Goal: Transaction & Acquisition: Book appointment/travel/reservation

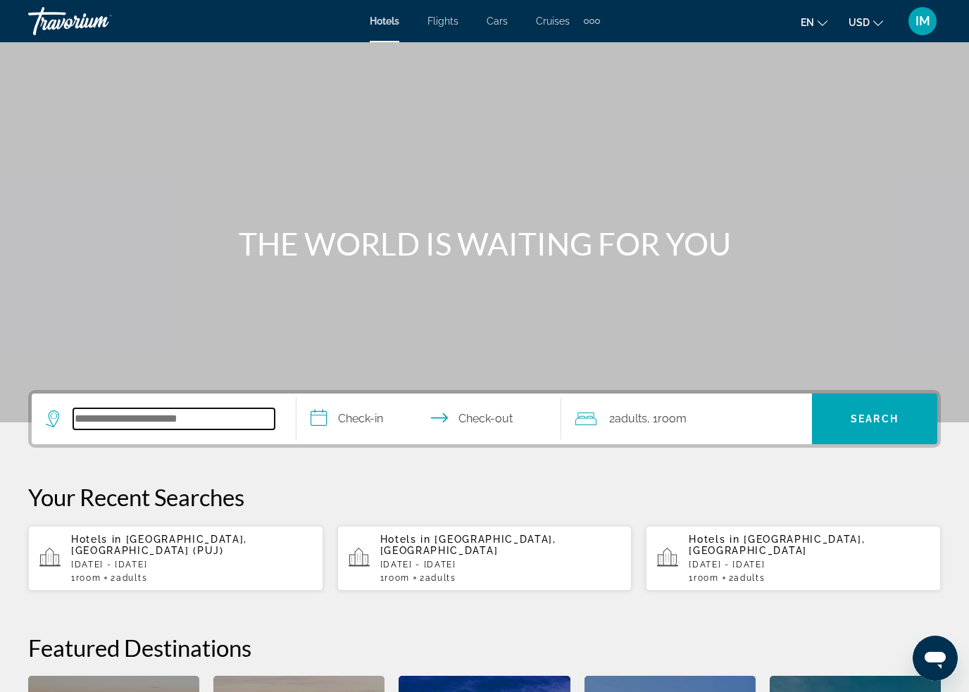
click at [179, 413] on input "Search hotel destination" at bounding box center [173, 419] width 201 height 21
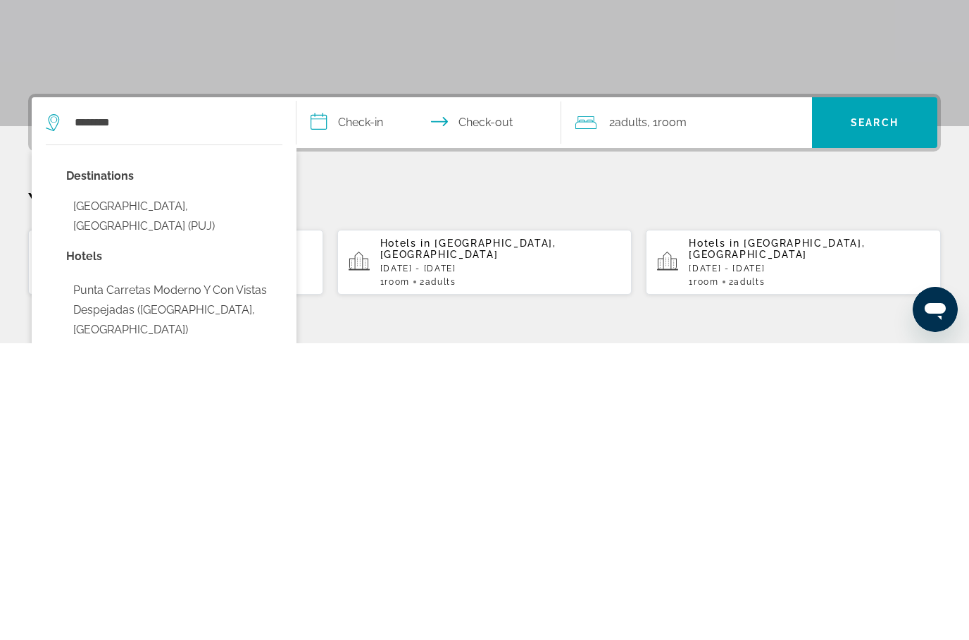
click at [180, 490] on button "[GEOGRAPHIC_DATA], [GEOGRAPHIC_DATA] (PUJ)" at bounding box center [174, 513] width 216 height 46
type input "**********"
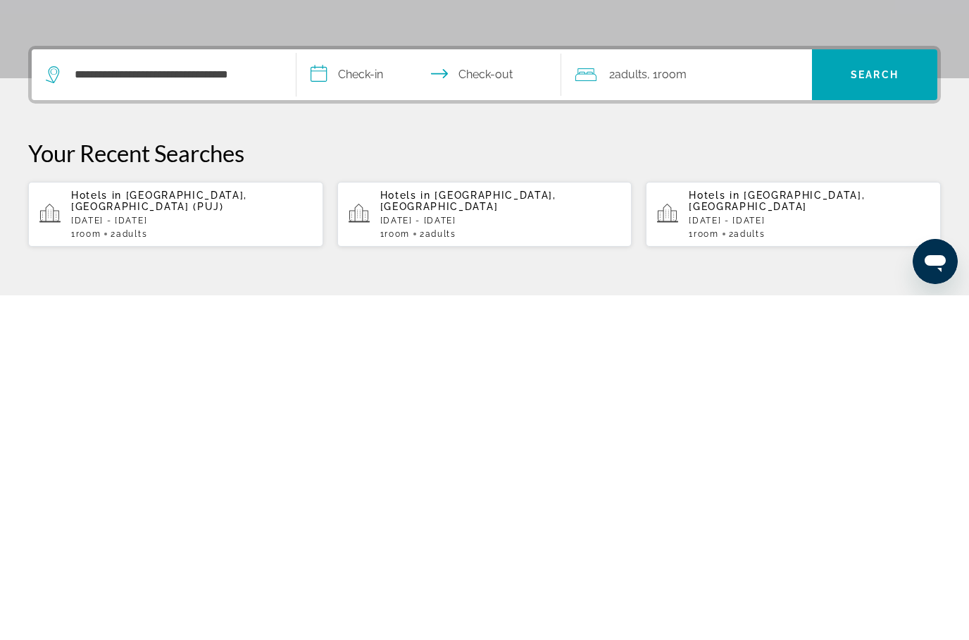
click at [329, 394] on input "**********" at bounding box center [432, 421] width 270 height 55
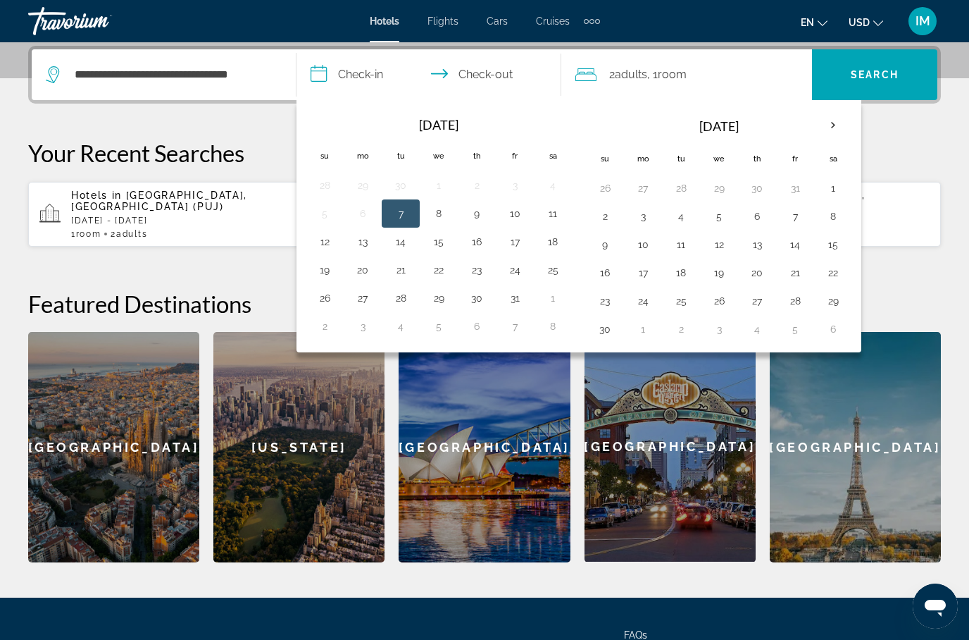
click at [649, 244] on button "10" at bounding box center [643, 245] width 23 height 20
click at [756, 272] on button "20" at bounding box center [757, 273] width 23 height 20
type input "**********"
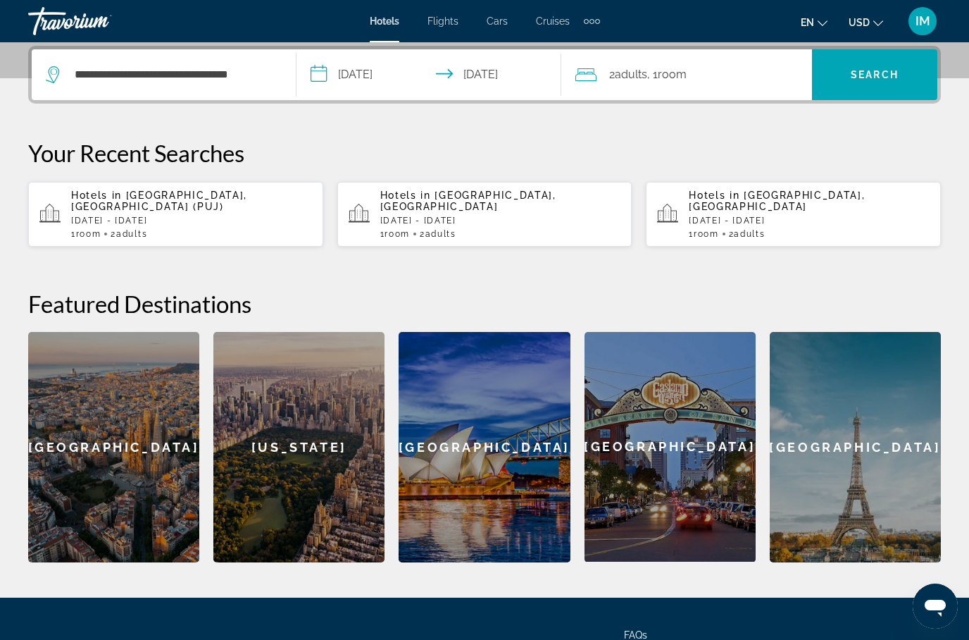
click at [871, 76] on span "Search" at bounding box center [875, 74] width 48 height 11
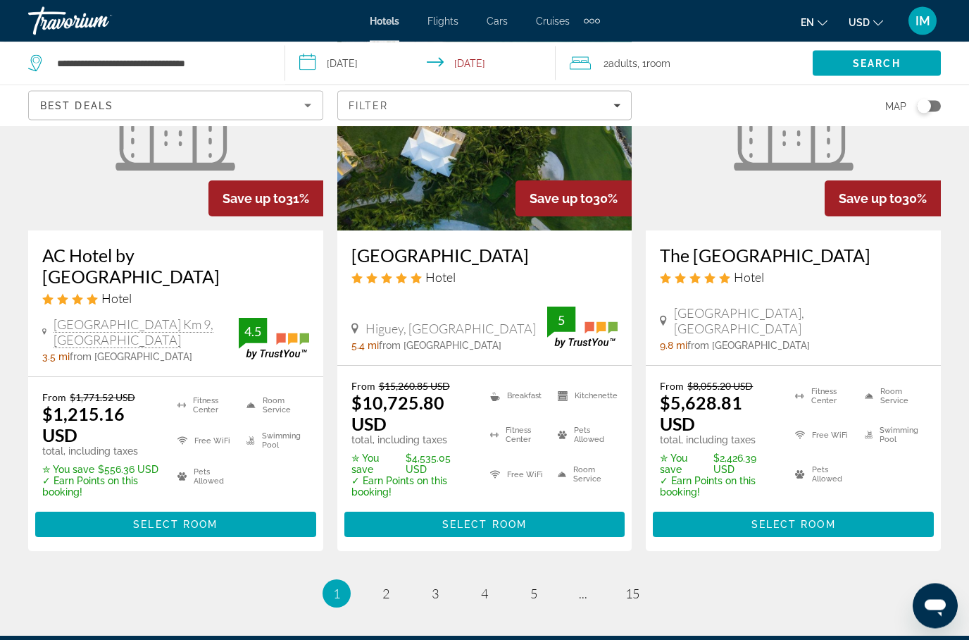
scroll to position [1996, 0]
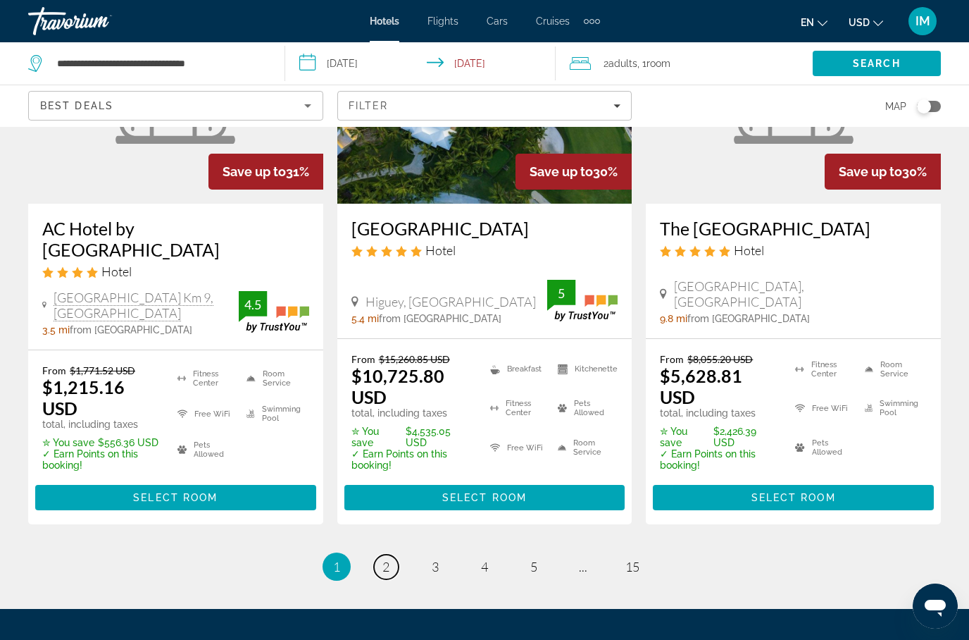
click at [394, 554] on link "page 2" at bounding box center [386, 566] width 25 height 25
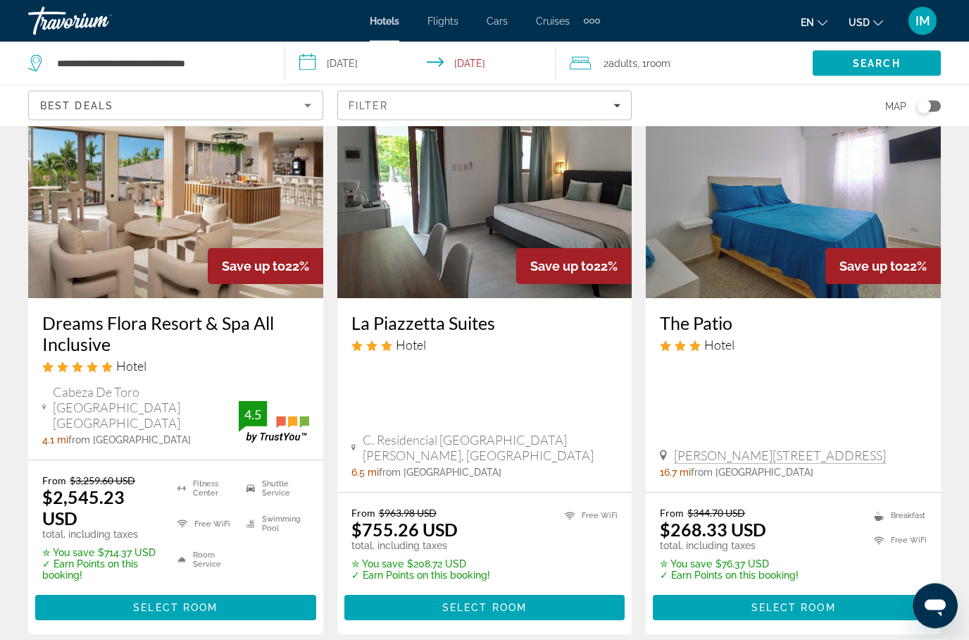
scroll to position [1886, 0]
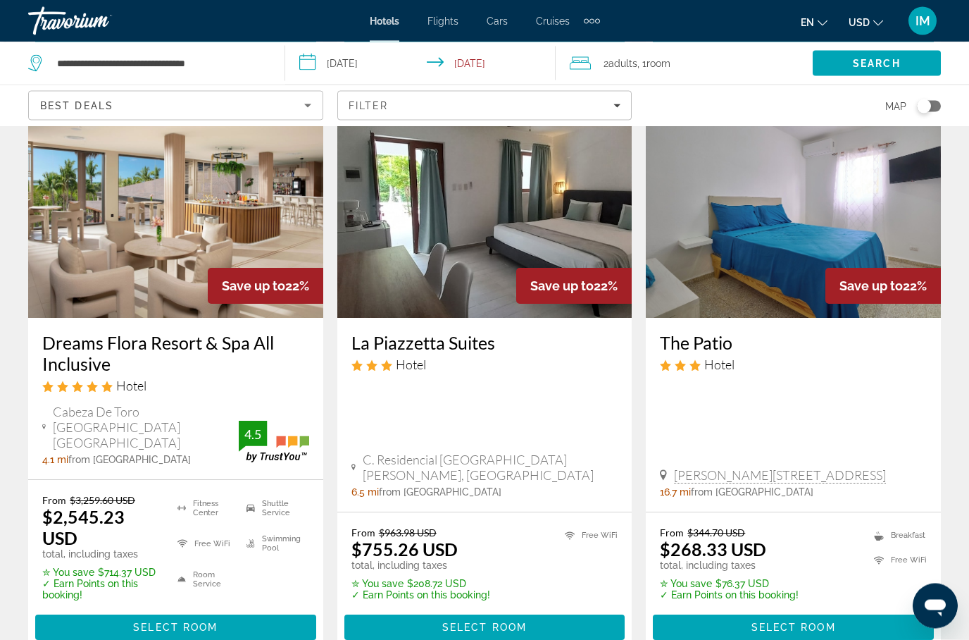
scroll to position [1867, 0]
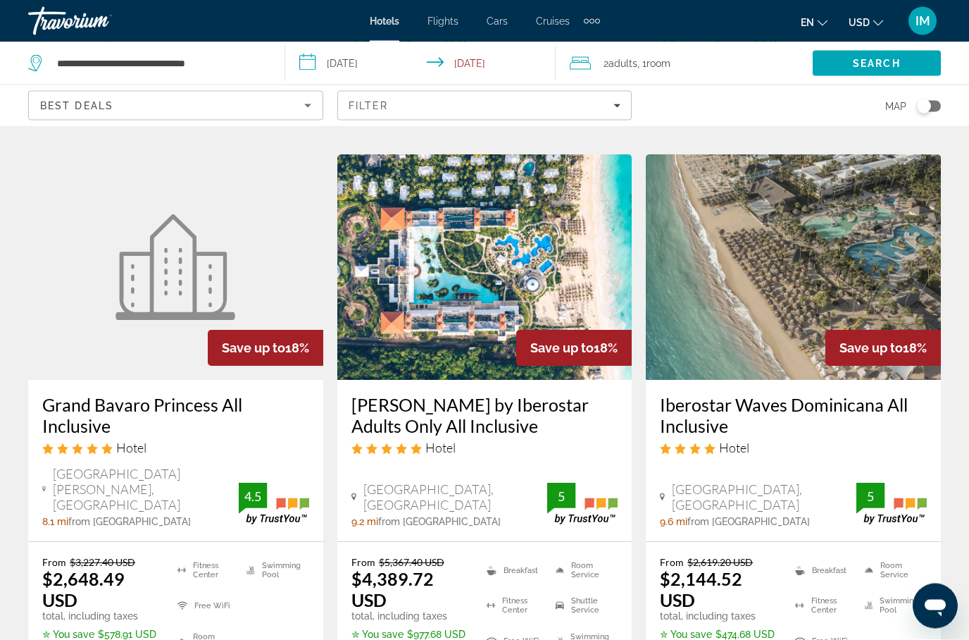
scroll to position [1806, 0]
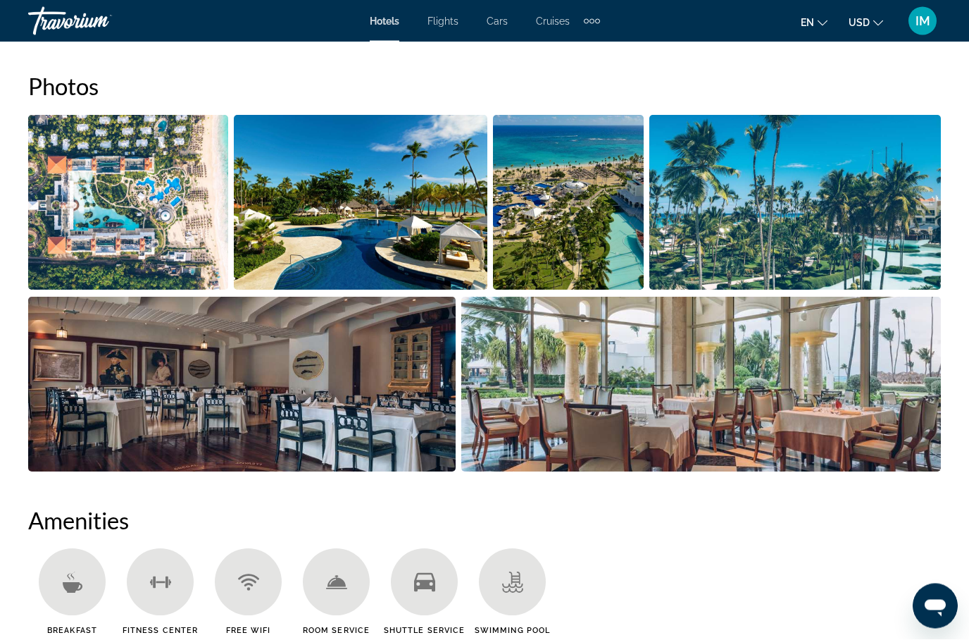
scroll to position [939, 0]
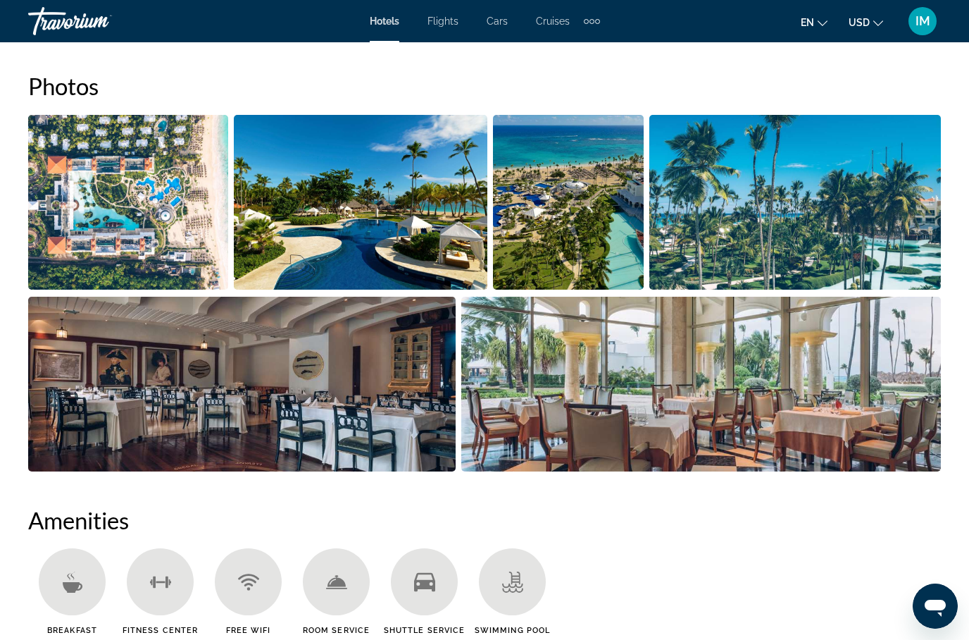
click at [355, 195] on img "Open full-screen image slider" at bounding box center [360, 202] width 253 height 175
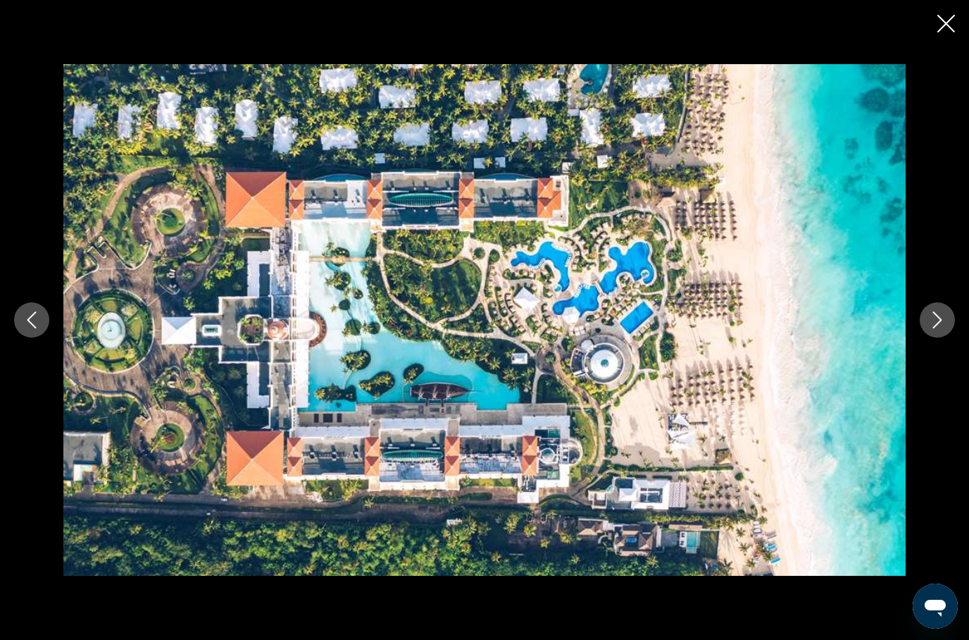
click at [932, 328] on icon "Next image" at bounding box center [937, 319] width 17 height 17
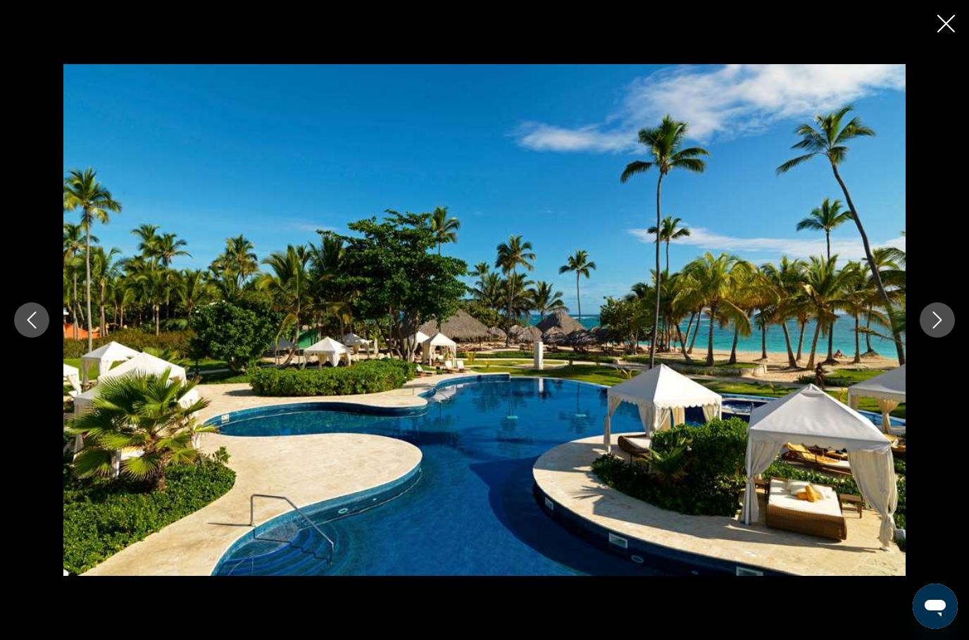
click at [928, 337] on button "Next image" at bounding box center [937, 319] width 35 height 35
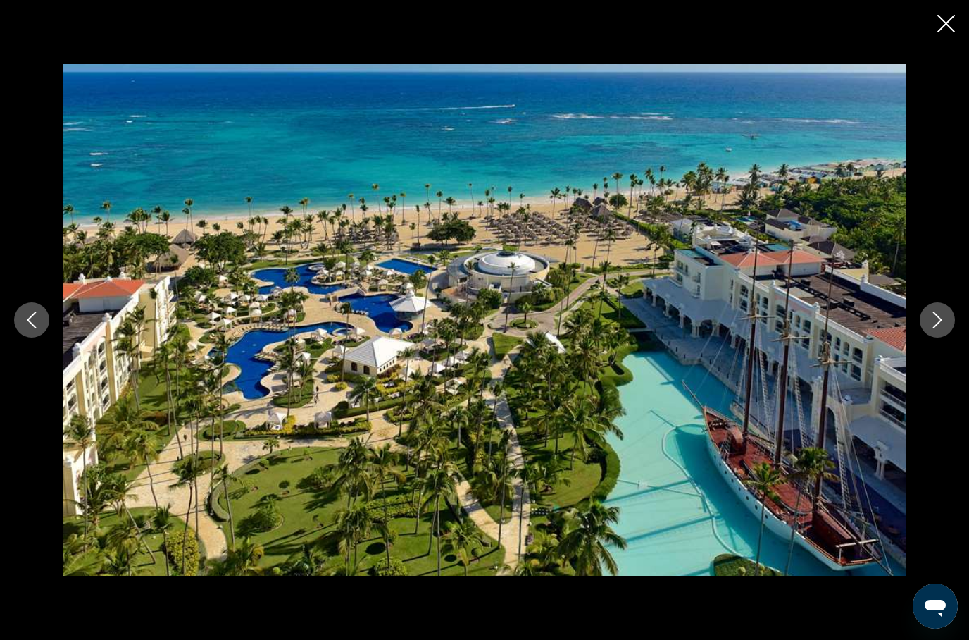
click at [925, 337] on button "Next image" at bounding box center [937, 319] width 35 height 35
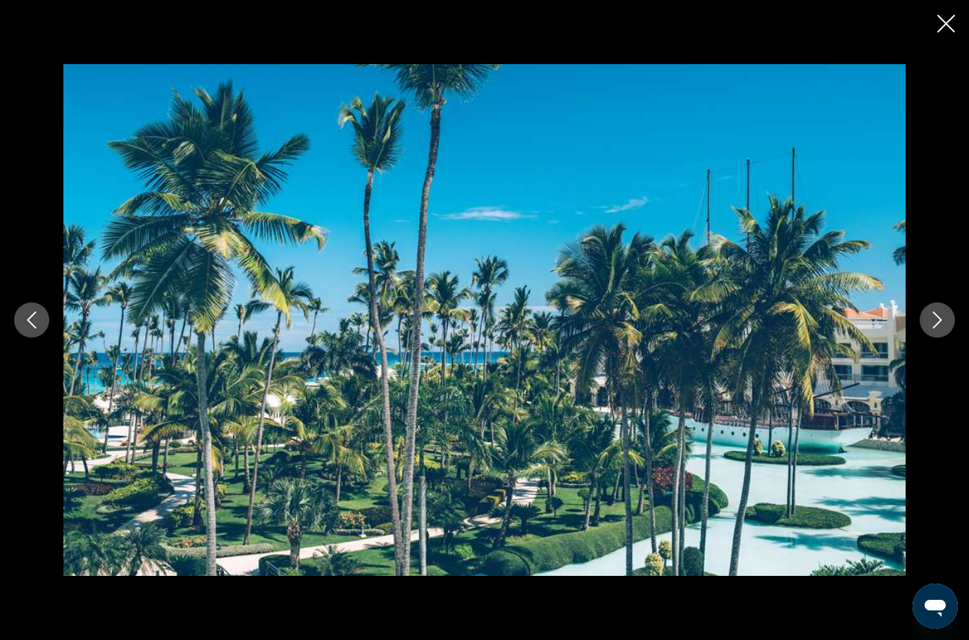
click at [929, 328] on icon "Next image" at bounding box center [937, 319] width 17 height 17
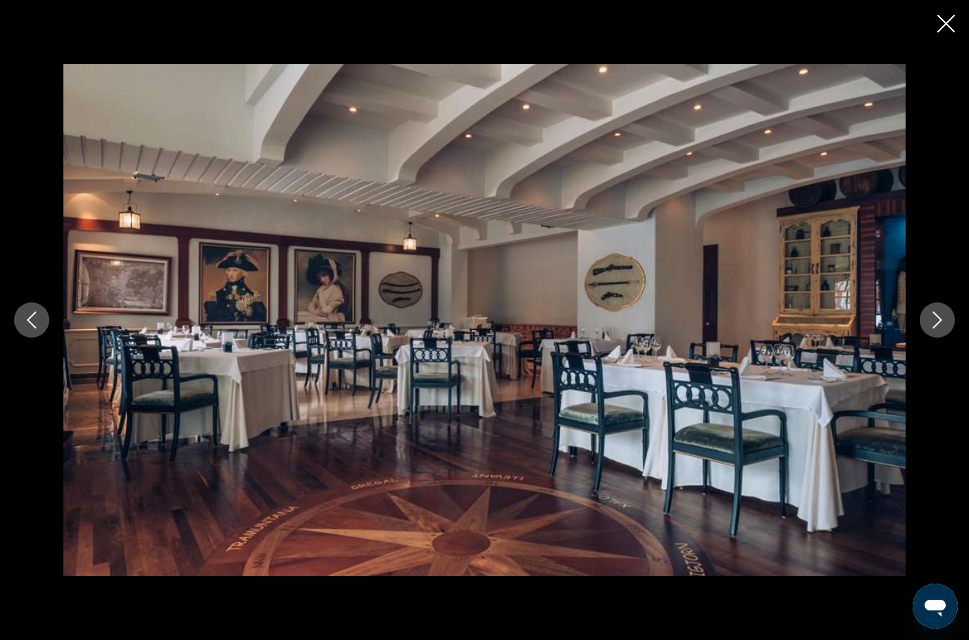
click at [926, 337] on button "Next image" at bounding box center [937, 319] width 35 height 35
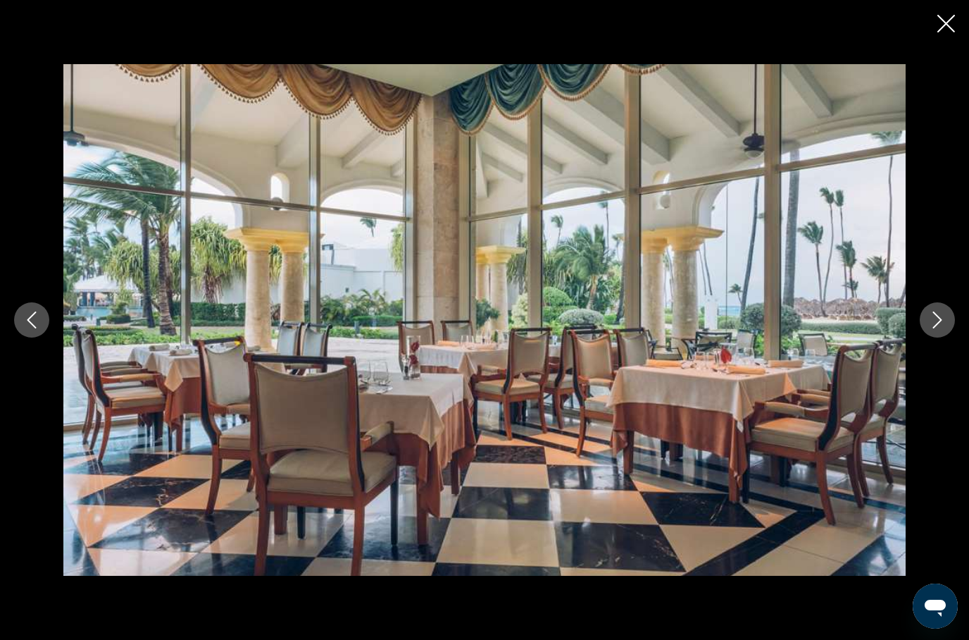
click at [924, 337] on button "Next image" at bounding box center [937, 319] width 35 height 35
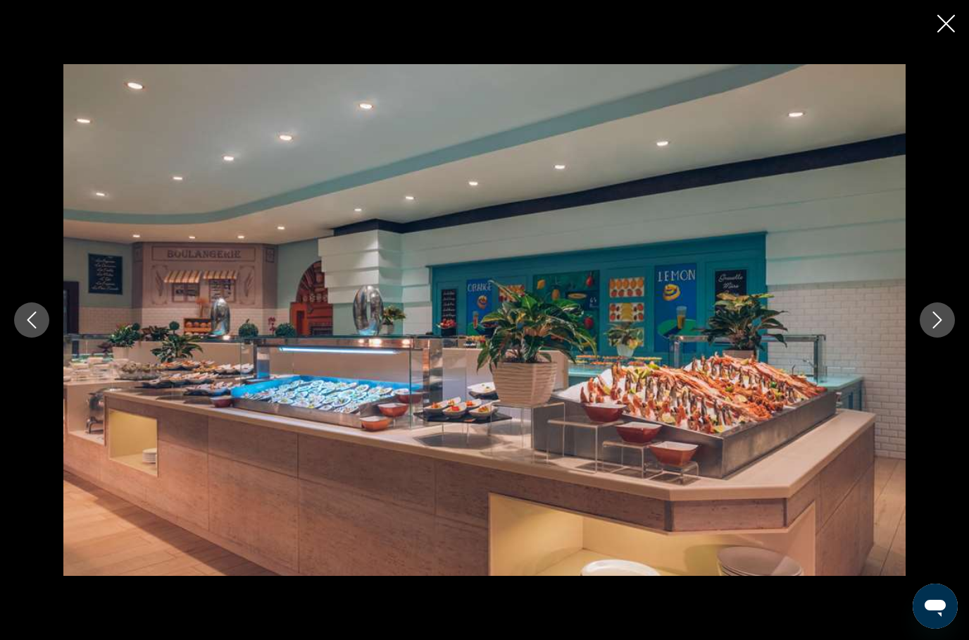
click at [712, 435] on img "Main content" at bounding box center [484, 319] width 842 height 511
click at [928, 337] on button "Next image" at bounding box center [937, 319] width 35 height 35
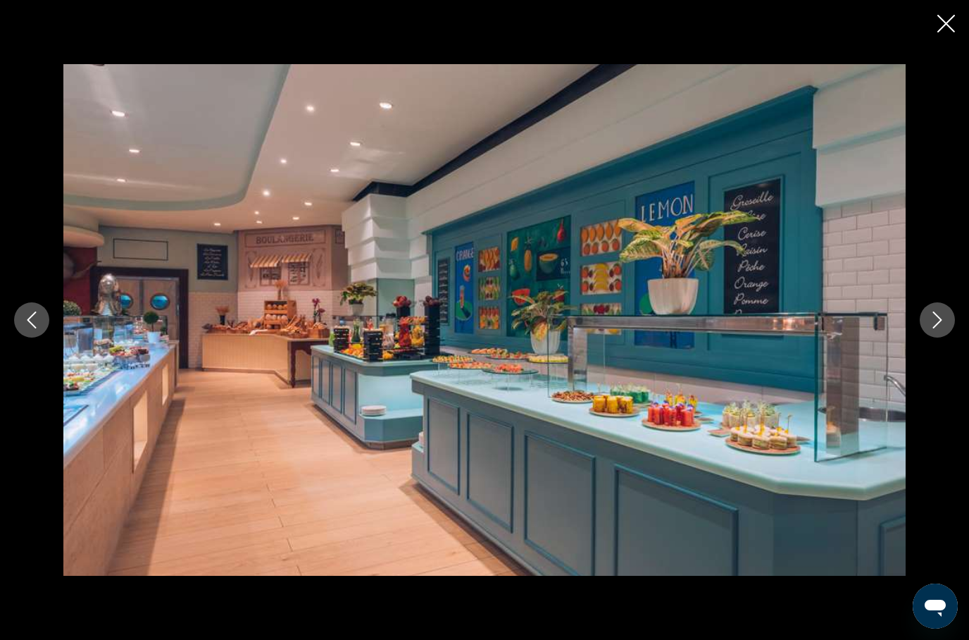
click at [933, 328] on icon "Next image" at bounding box center [937, 319] width 17 height 17
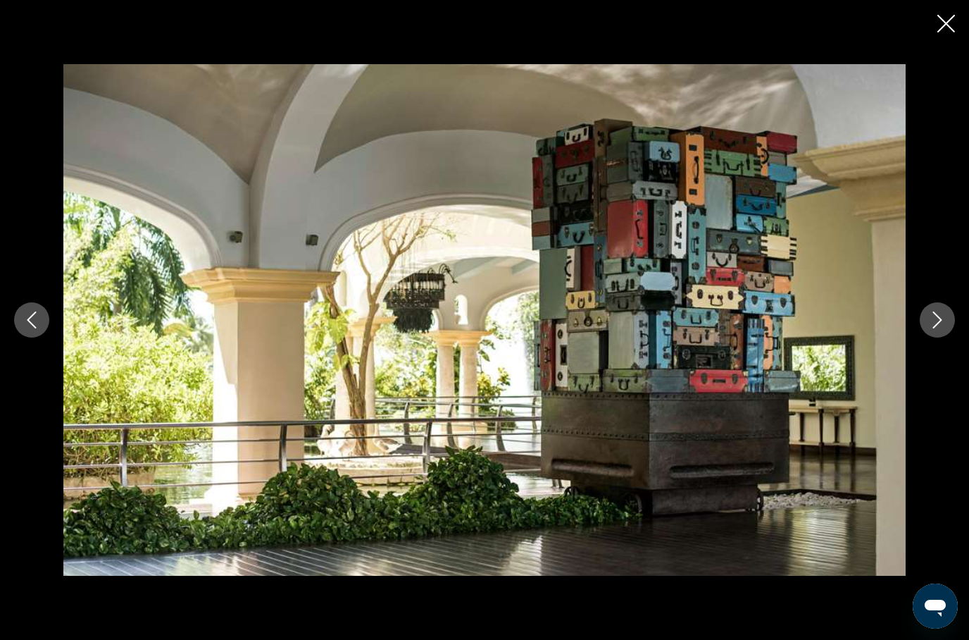
click at [928, 337] on button "Next image" at bounding box center [937, 319] width 35 height 35
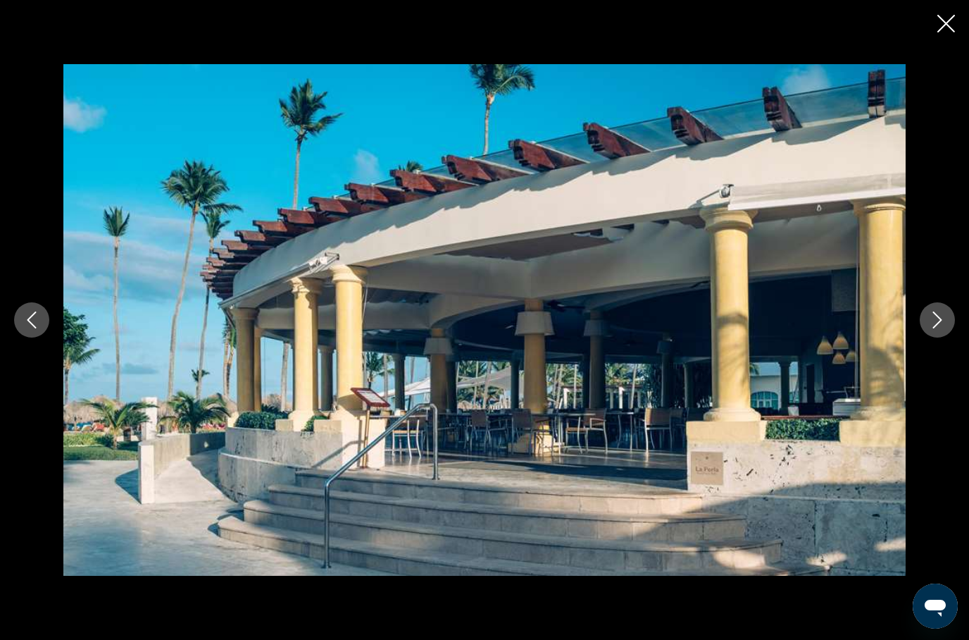
click at [924, 337] on button "Next image" at bounding box center [937, 319] width 35 height 35
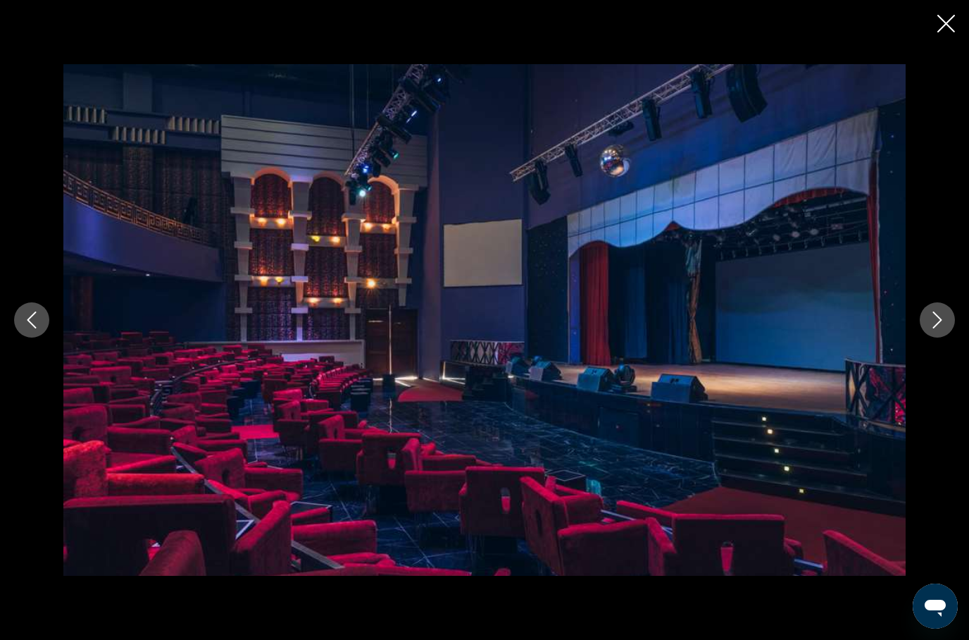
click at [932, 328] on icon "Next image" at bounding box center [937, 319] width 17 height 17
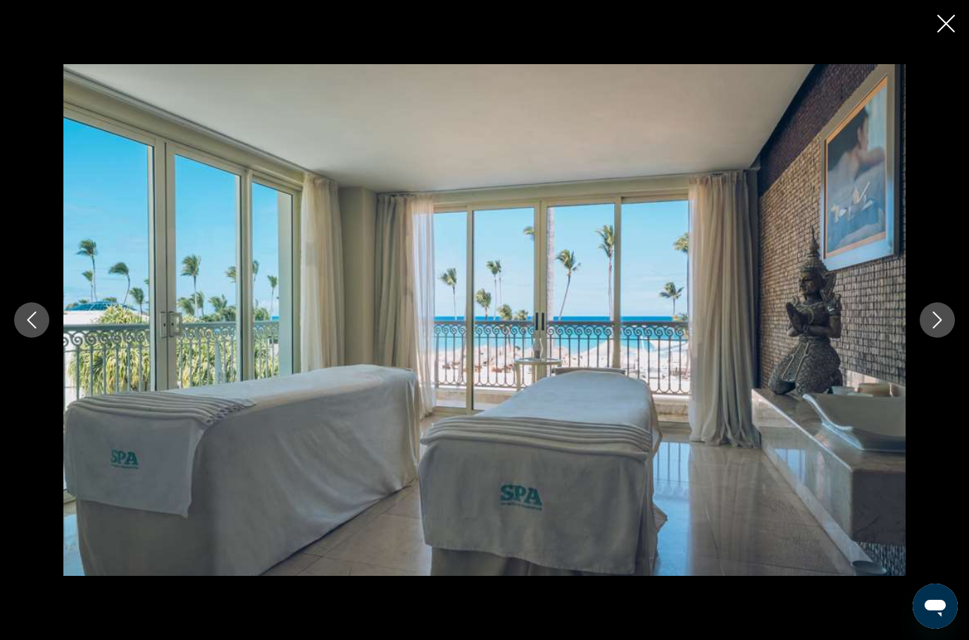
click at [924, 337] on button "Next image" at bounding box center [937, 319] width 35 height 35
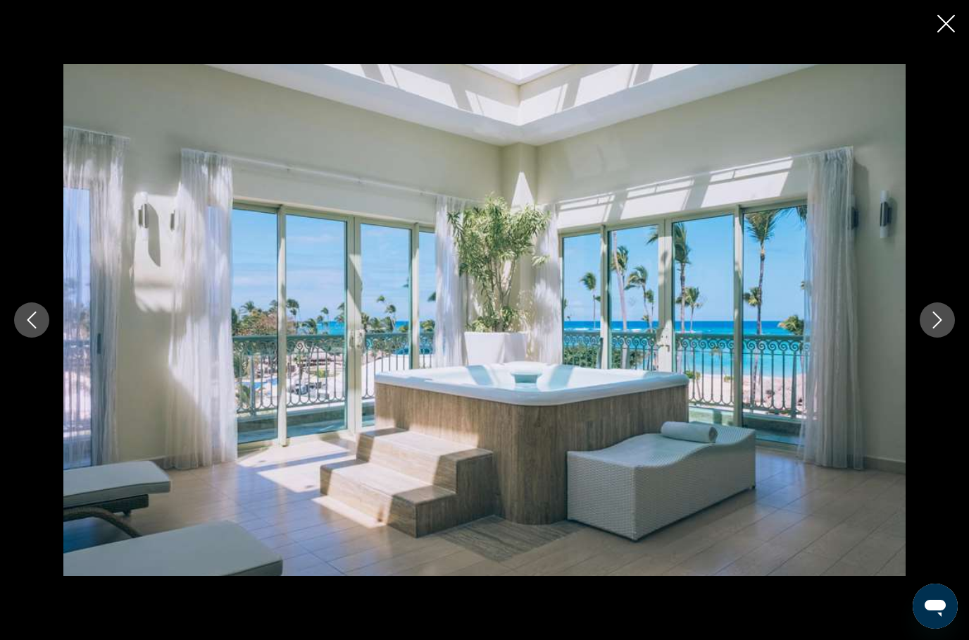
click at [924, 330] on div "prev next" at bounding box center [484, 319] width 969 height 511
click at [923, 337] on button "Next image" at bounding box center [937, 319] width 35 height 35
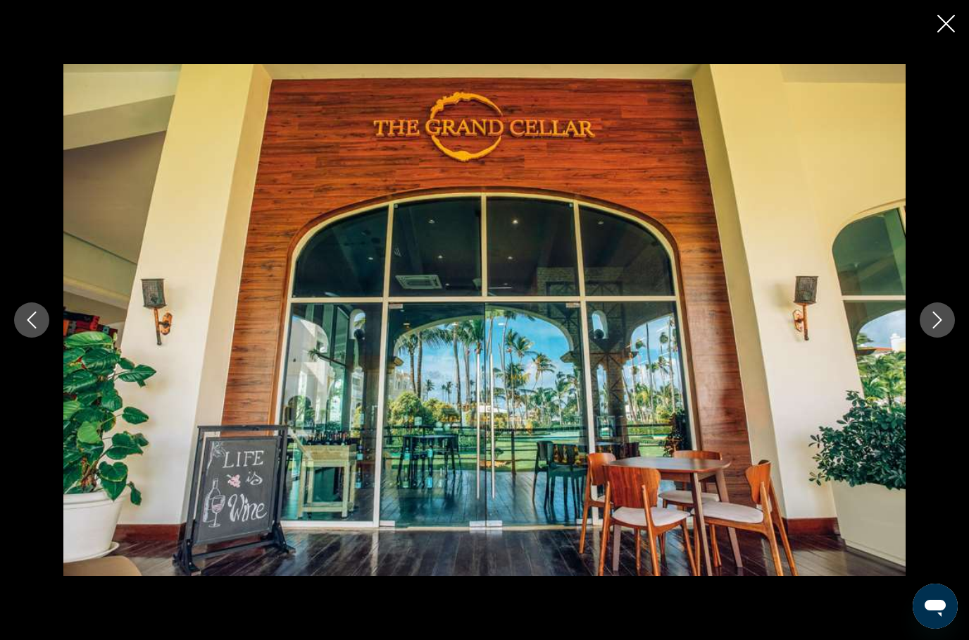
click at [926, 337] on button "Next image" at bounding box center [937, 319] width 35 height 35
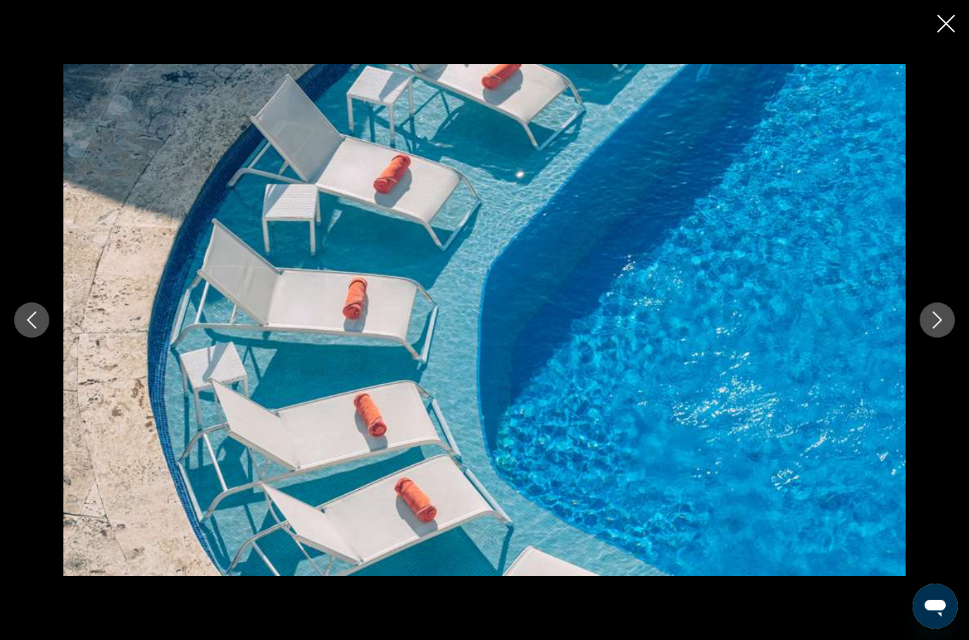
click at [925, 337] on button "Next image" at bounding box center [937, 319] width 35 height 35
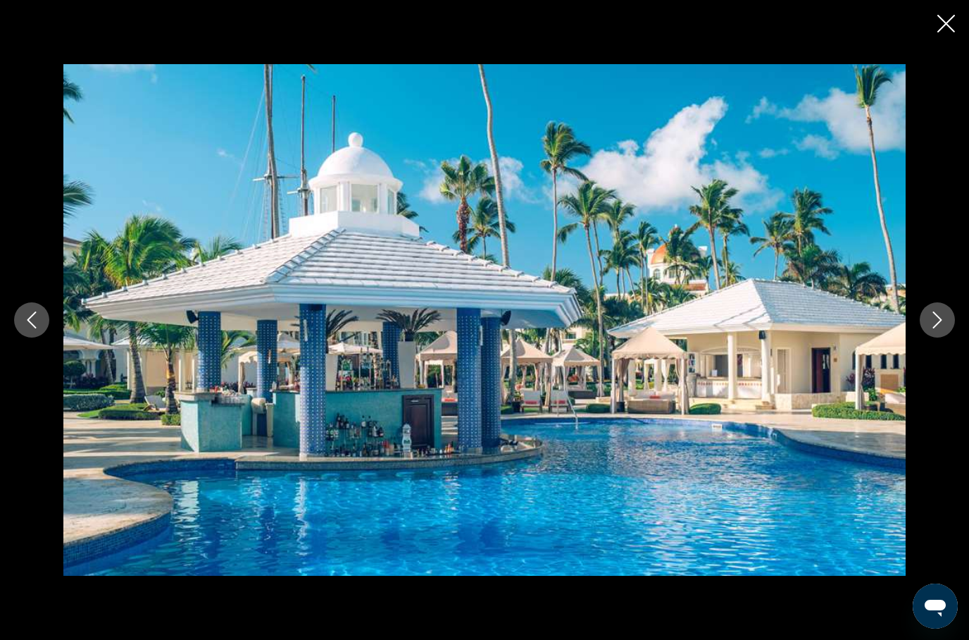
click at [926, 337] on button "Next image" at bounding box center [937, 319] width 35 height 35
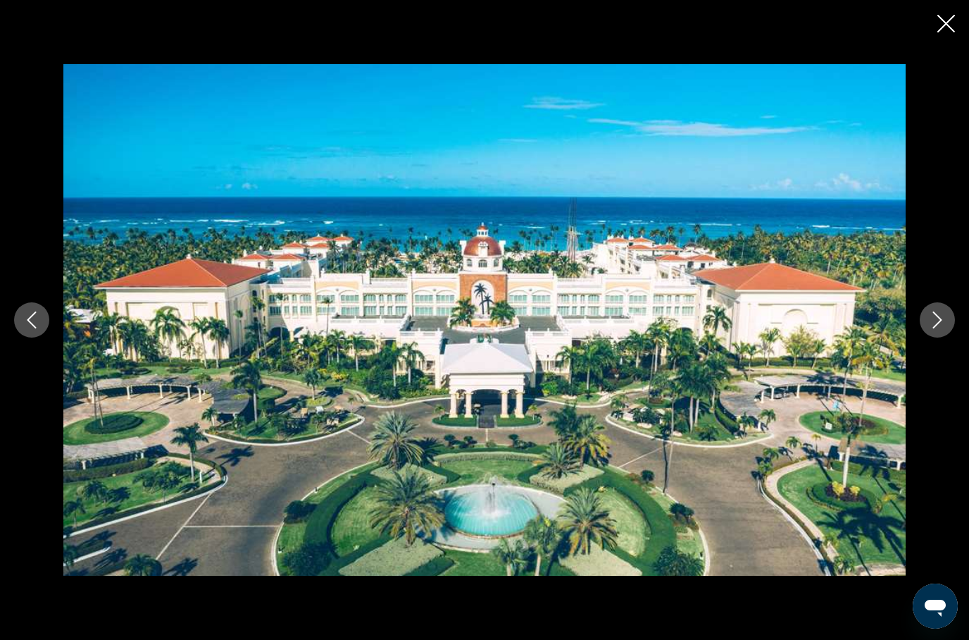
click at [921, 337] on button "Next image" at bounding box center [937, 319] width 35 height 35
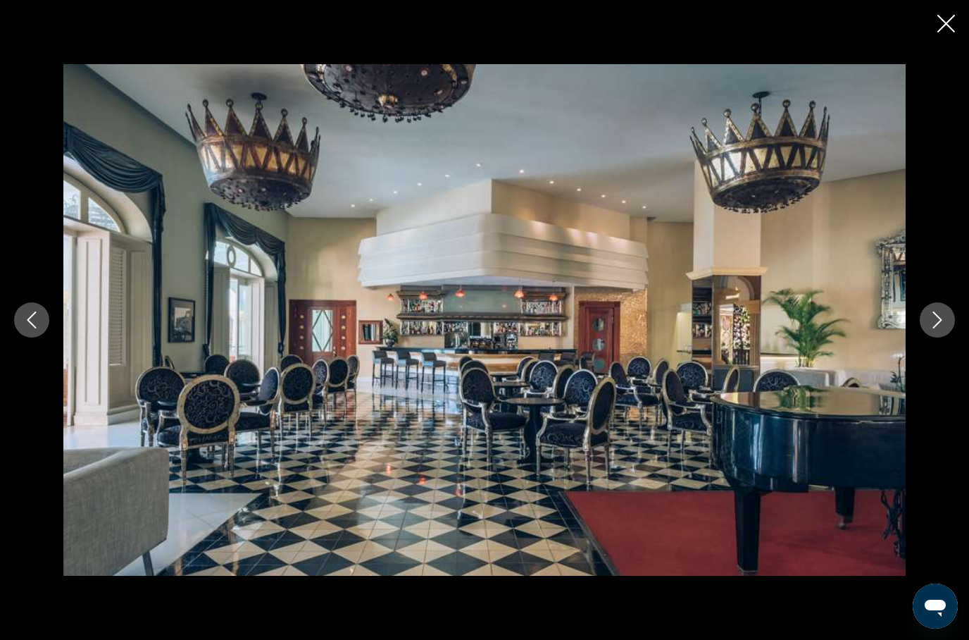
click at [928, 337] on button "Next image" at bounding box center [937, 319] width 35 height 35
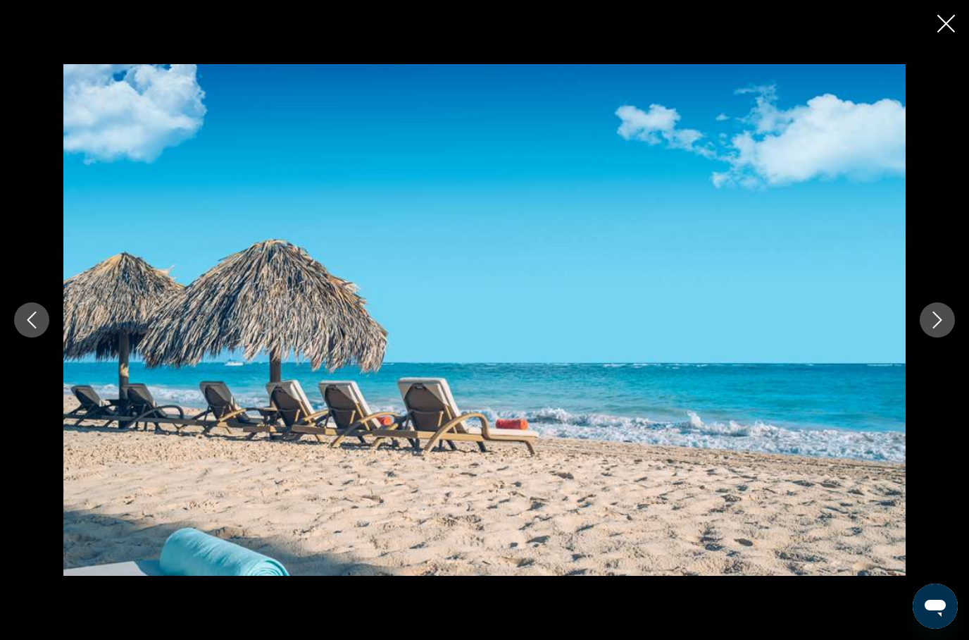
click at [926, 337] on button "Next image" at bounding box center [937, 319] width 35 height 35
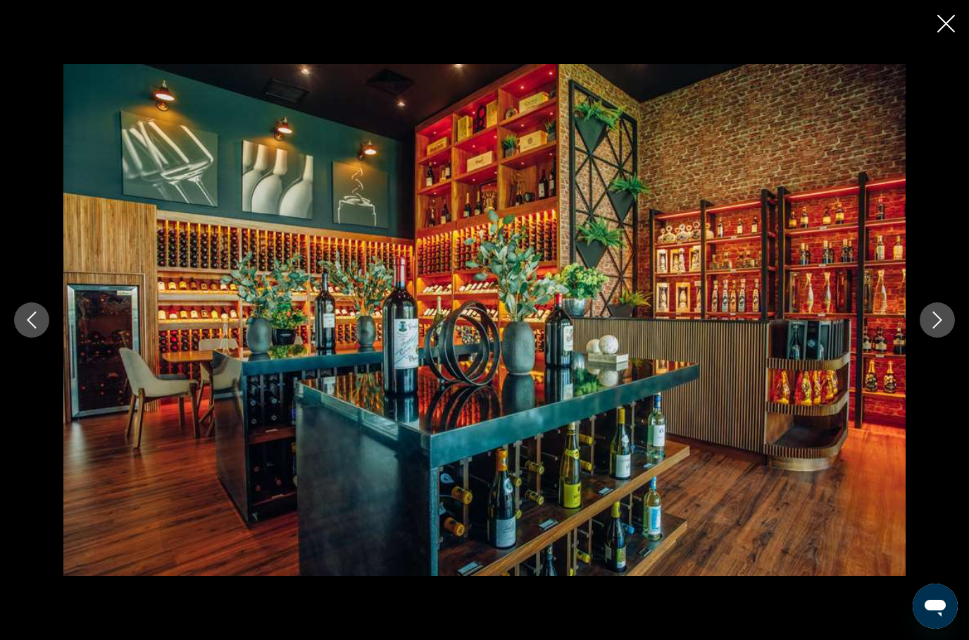
click at [926, 337] on button "Next image" at bounding box center [937, 319] width 35 height 35
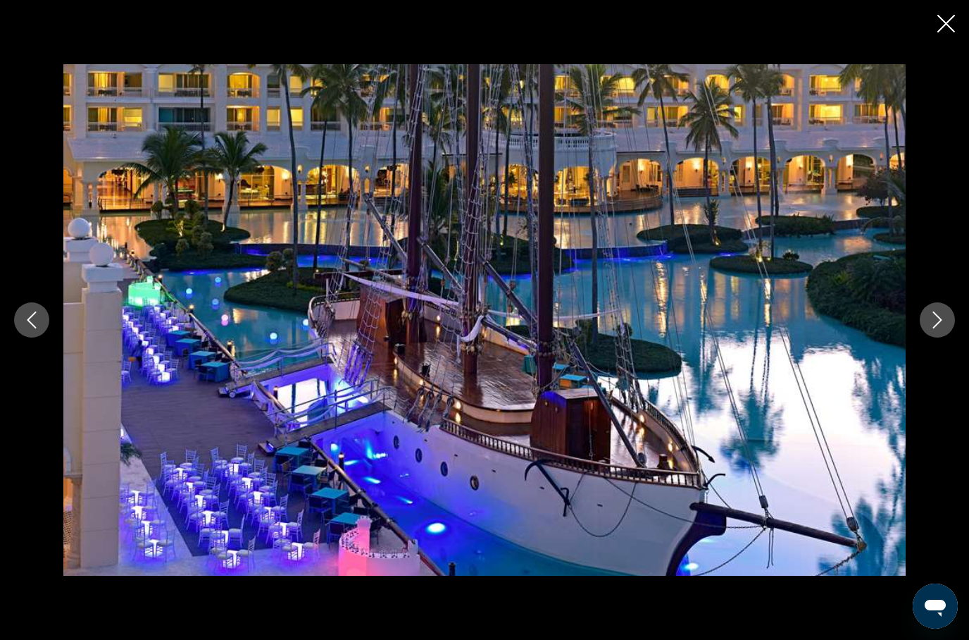
click at [932, 328] on icon "Next image" at bounding box center [937, 319] width 17 height 17
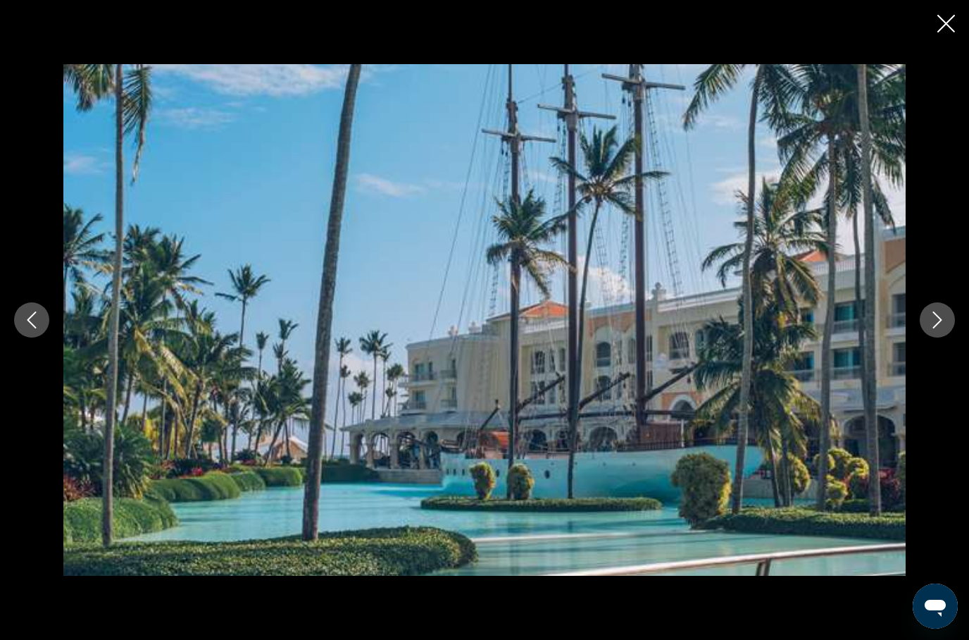
click at [938, 328] on icon "Next image" at bounding box center [937, 319] width 9 height 17
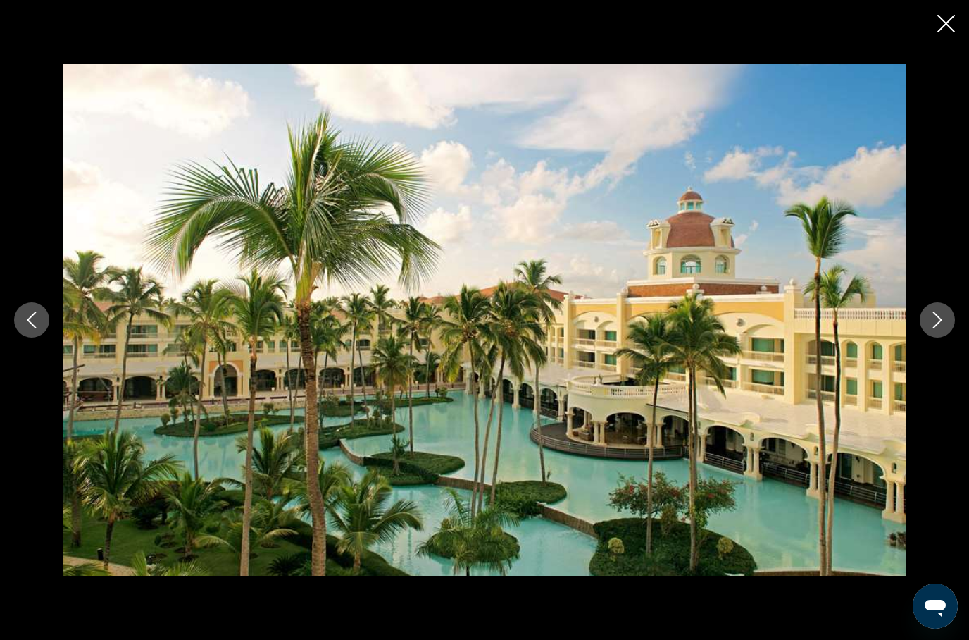
click at [937, 328] on icon "Next image" at bounding box center [937, 319] width 17 height 17
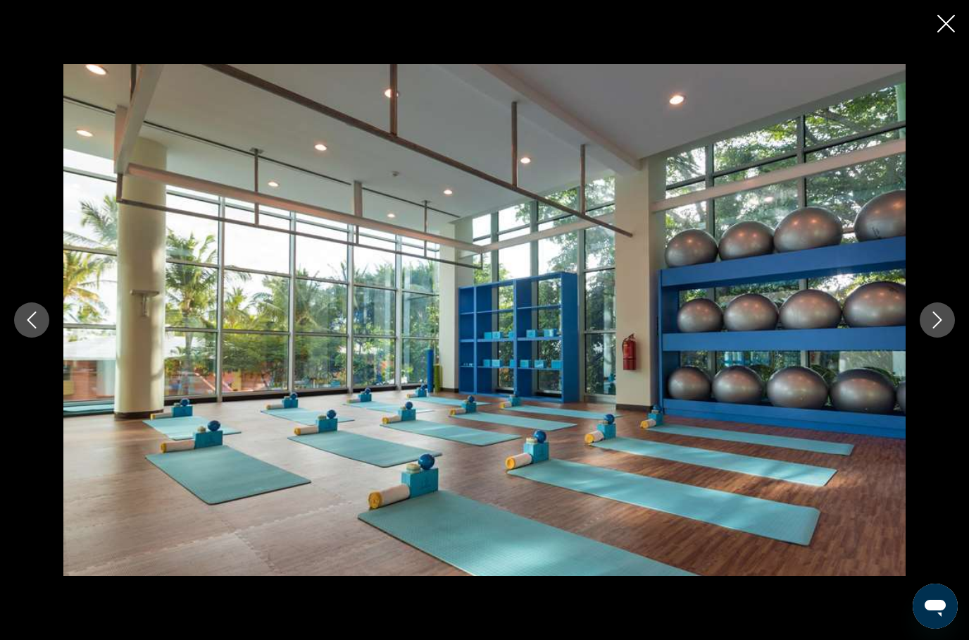
scroll to position [995, 0]
